Goal: Task Accomplishment & Management: Manage account settings

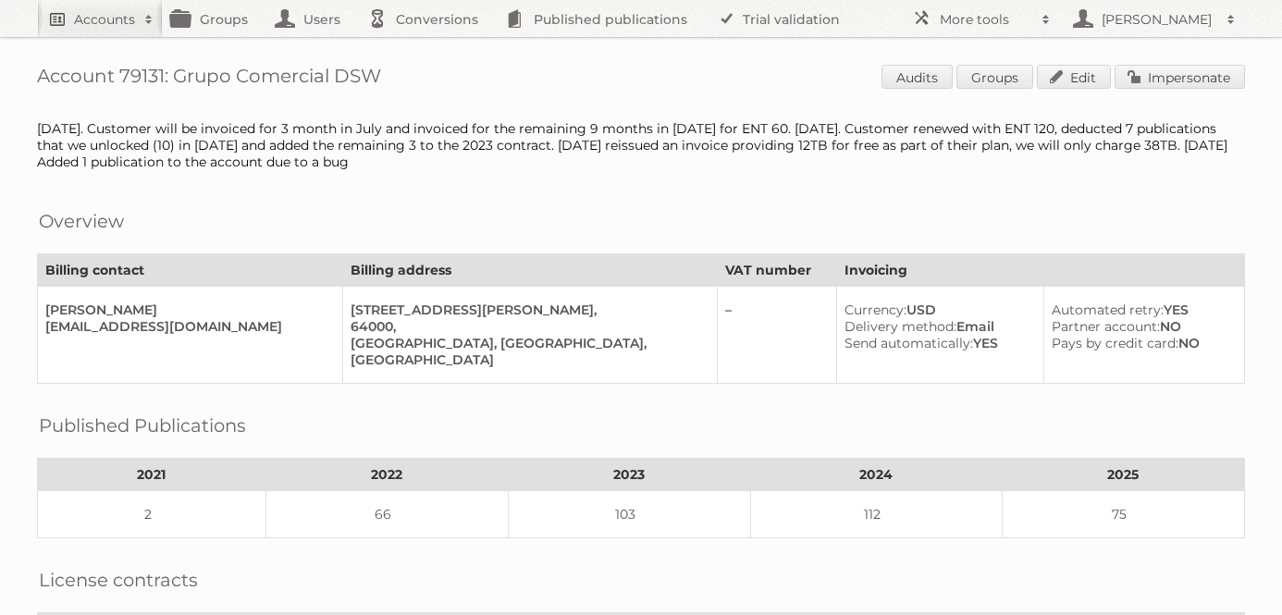
click at [82, 18] on h2 "Accounts" at bounding box center [104, 19] width 61 height 19
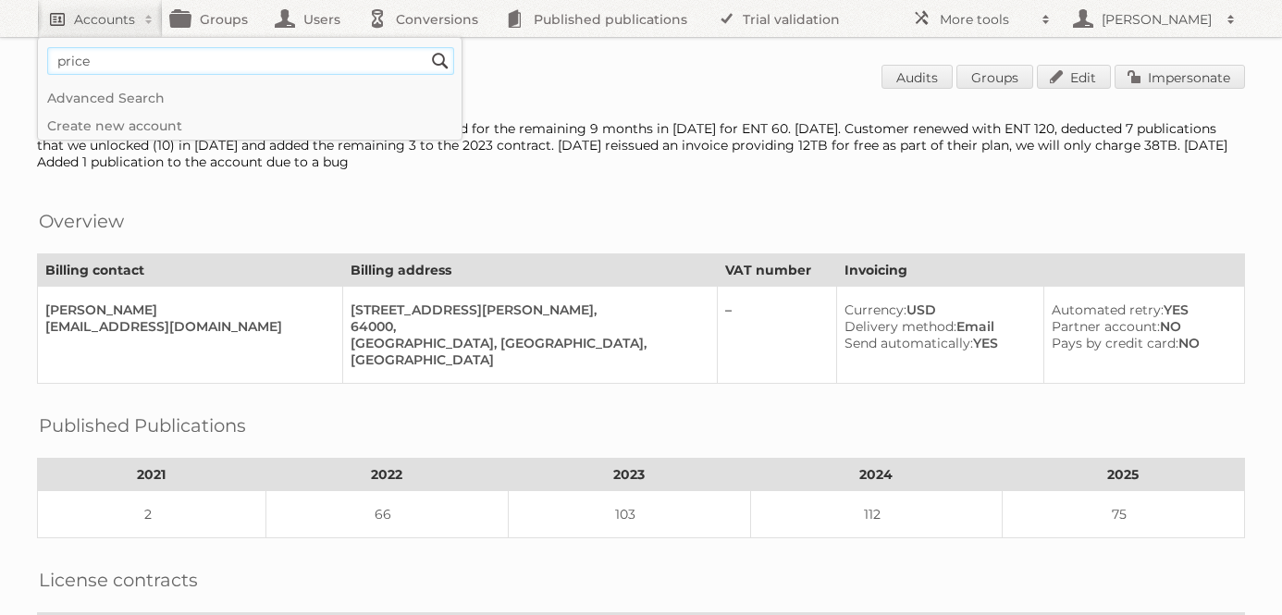
type input"] "price shoes"
click at [426, 47] on input "Search" at bounding box center [440, 61] width 28 height 28
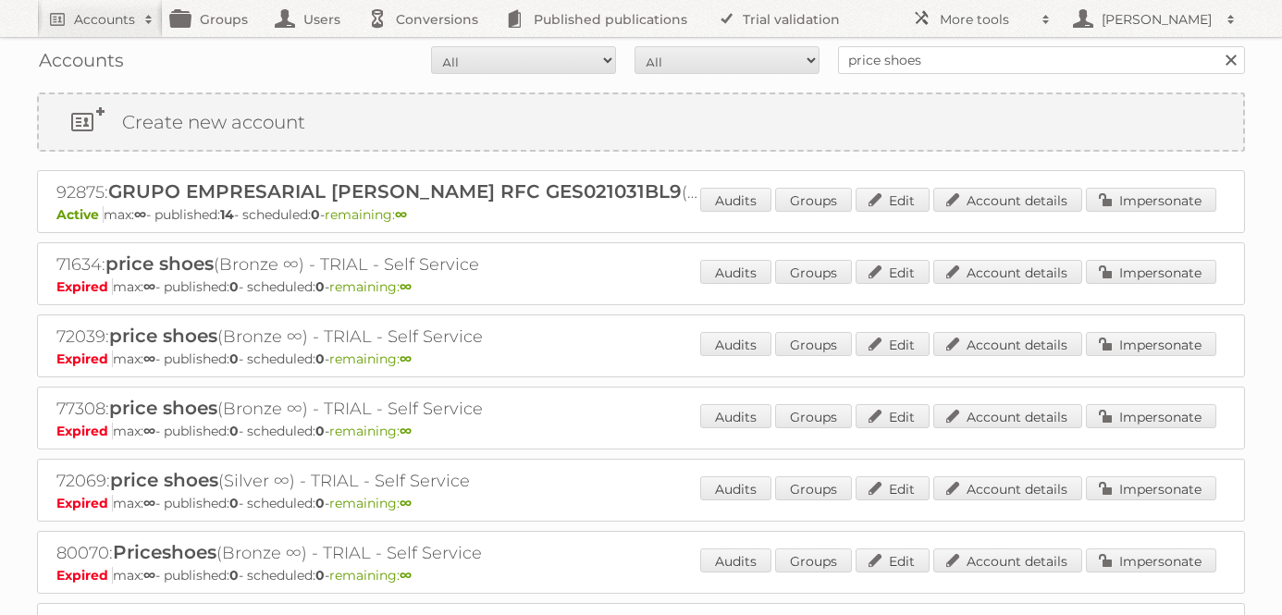
scroll to position [15, 0]
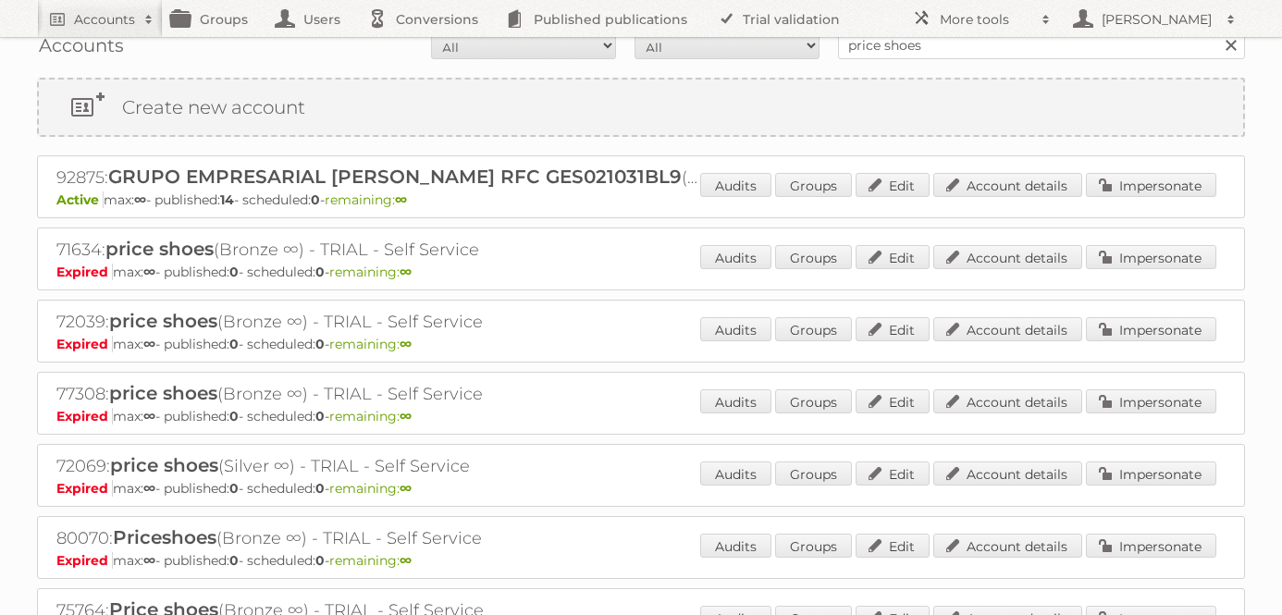
click at [995, 171] on div "92875: GRUPO EMPRESARIAL S.J. RFC GES021031BL9 (Enterprise ∞) Active max: ∞ - p…" at bounding box center [641, 186] width 1208 height 63
click at [999, 184] on link "Account details" at bounding box center [1007, 185] width 149 height 24
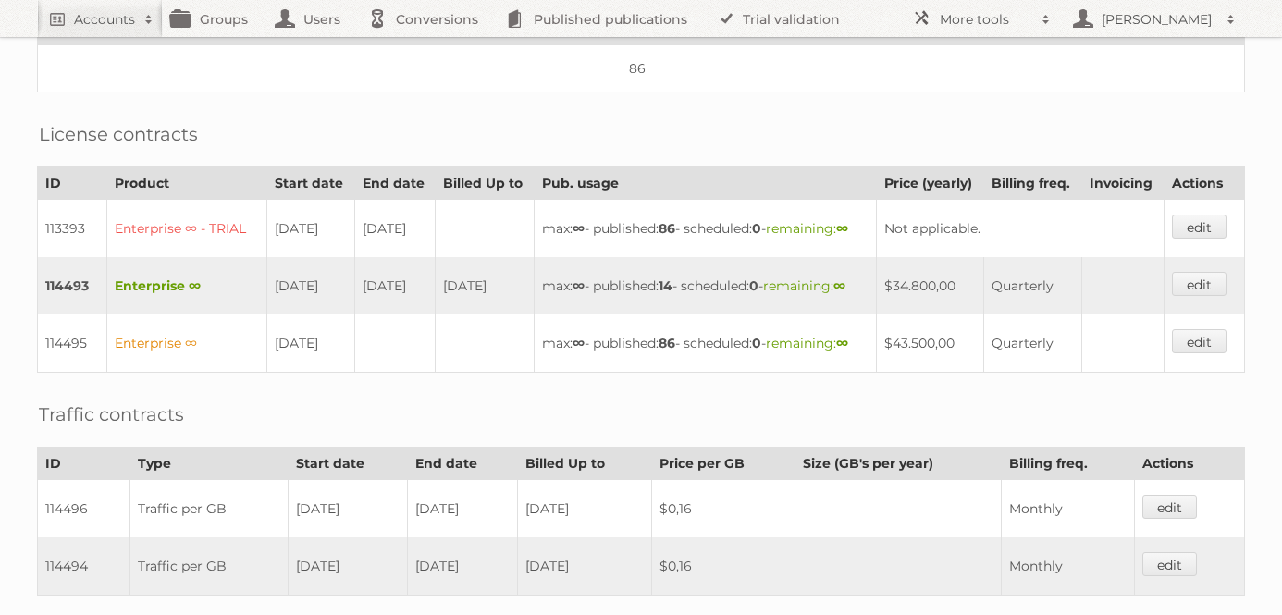
scroll to position [744, 0]
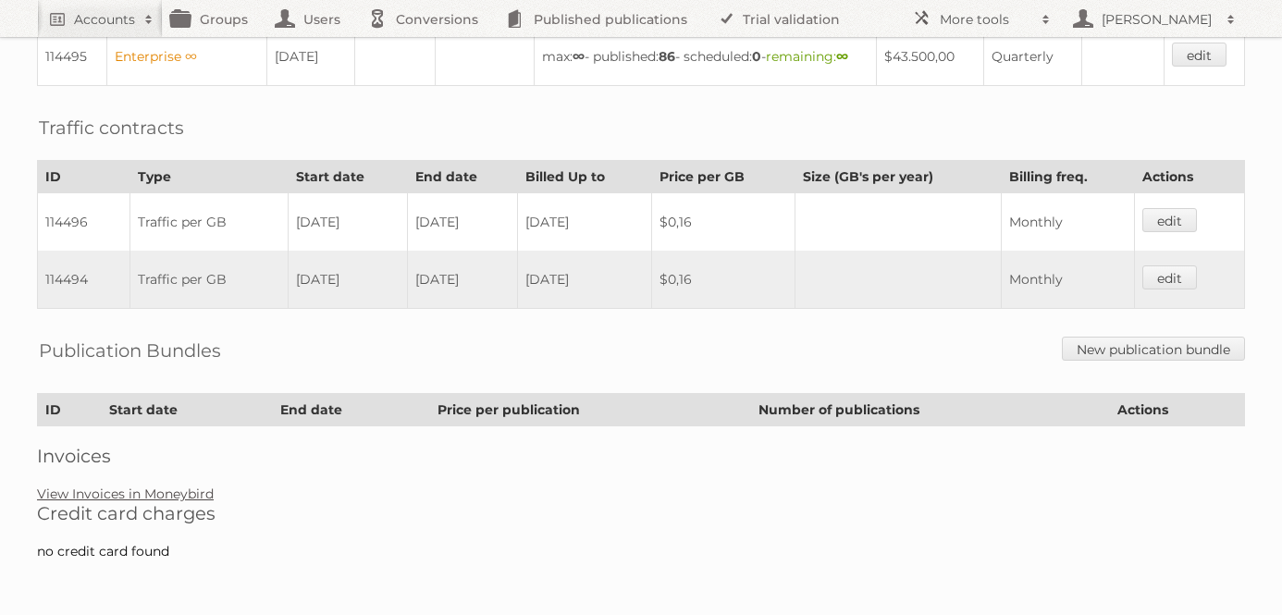
click at [141, 491] on link "View Invoices in Moneybird" at bounding box center [125, 494] width 177 height 17
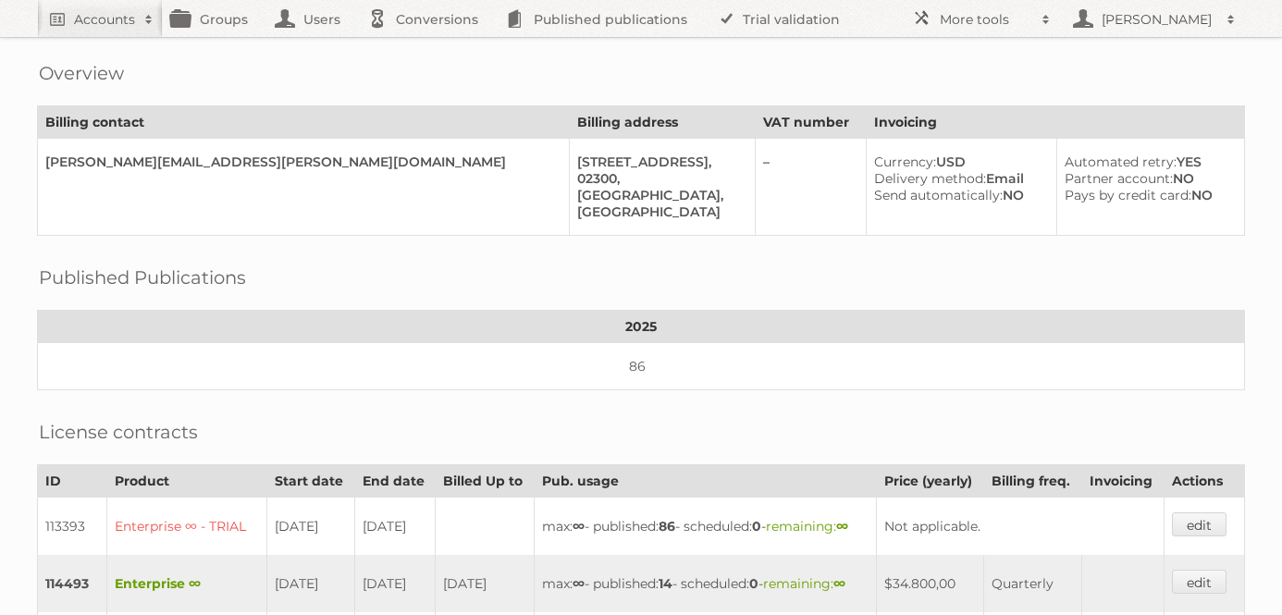
scroll to position [0, 0]
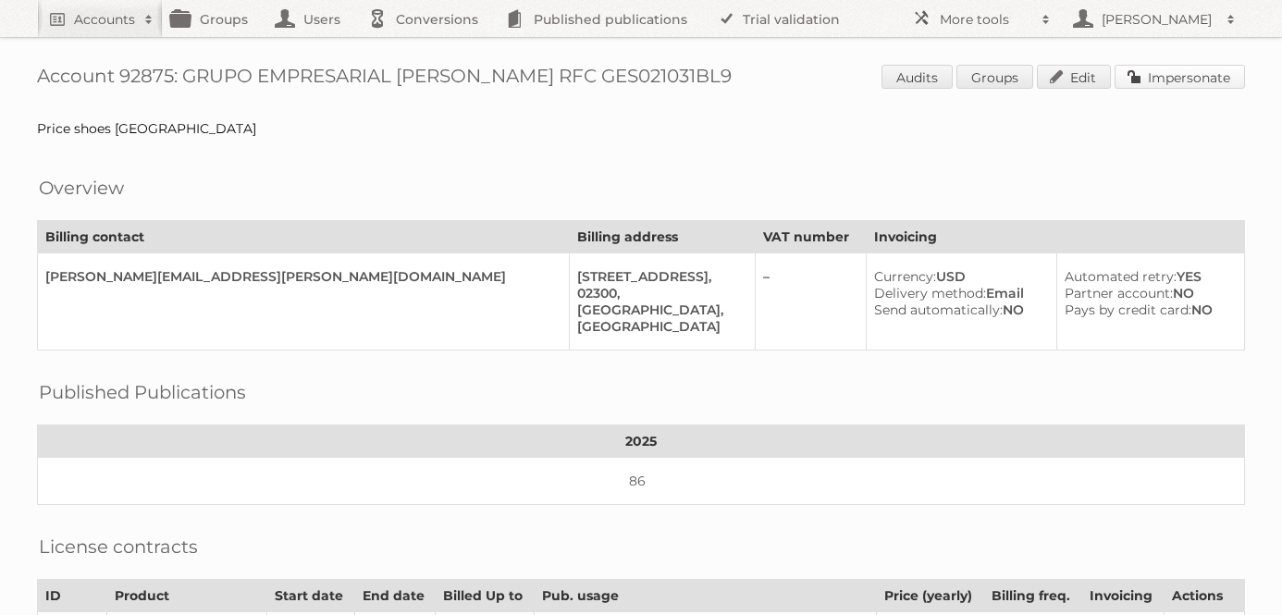
click at [1178, 73] on link "Impersonate" at bounding box center [1180, 77] width 130 height 24
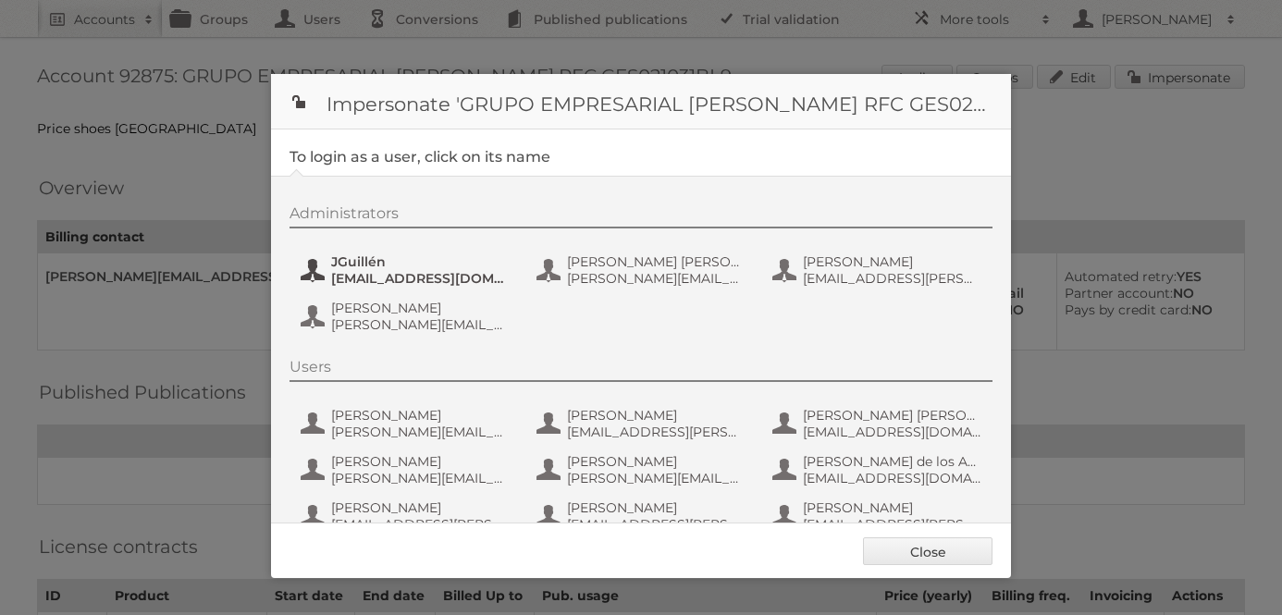
click at [397, 282] on span "[EMAIL_ADDRESS][DOMAIN_NAME]" at bounding box center [420, 278] width 179 height 17
